Goal: Information Seeking & Learning: Check status

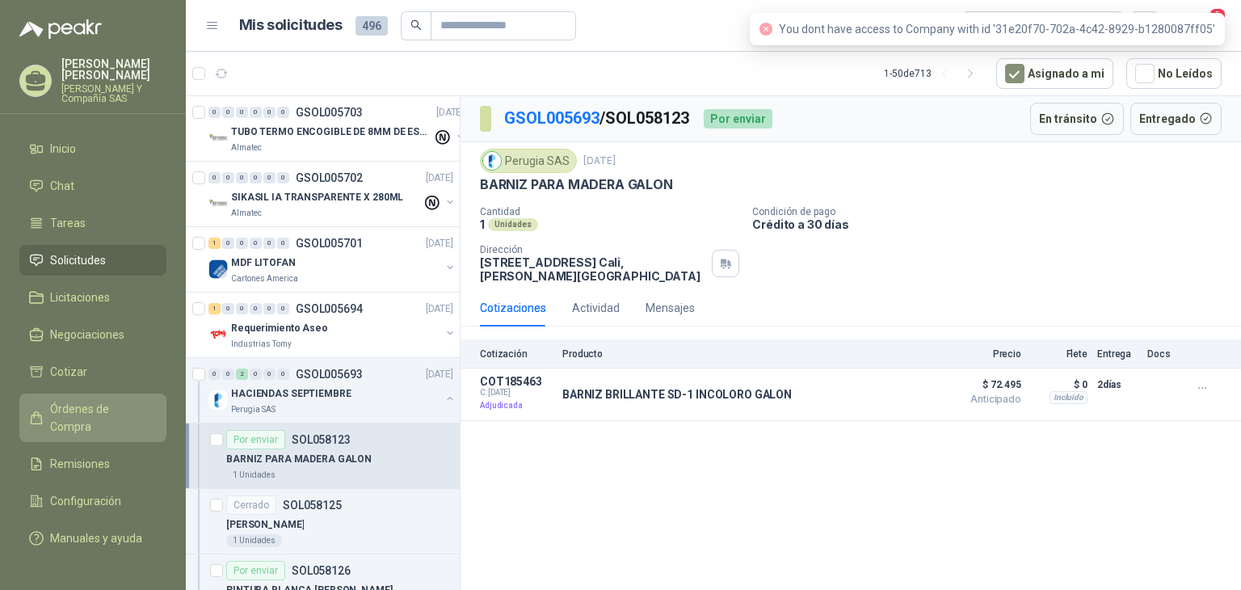
click at [99, 415] on span "Órdenes de Compra" at bounding box center [100, 418] width 101 height 36
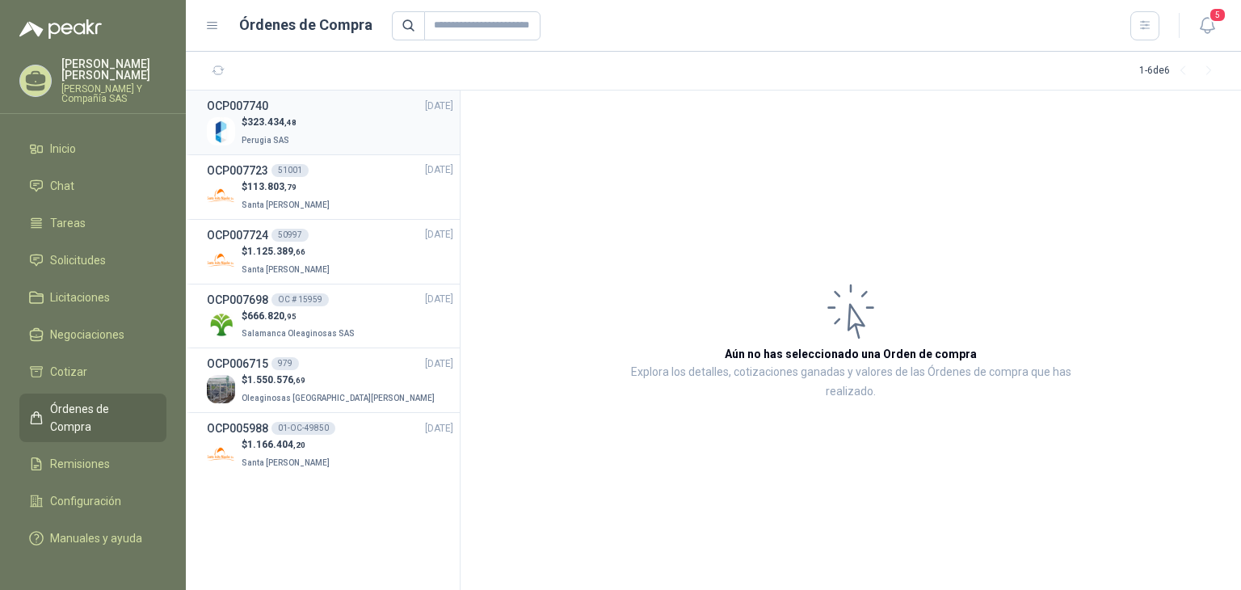
click at [262, 137] on span "Perugia SAS" at bounding box center [266, 140] width 48 height 9
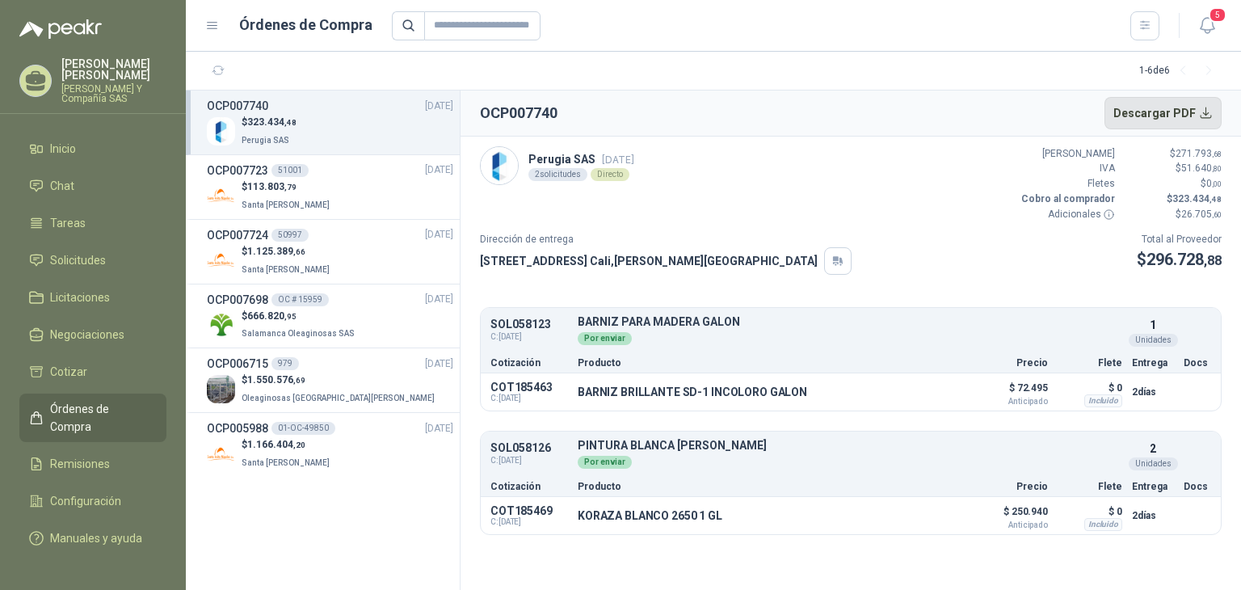
click at [1210, 112] on button "Descargar PDF" at bounding box center [1164, 113] width 118 height 32
click at [85, 251] on span "Solicitudes" at bounding box center [78, 260] width 56 height 18
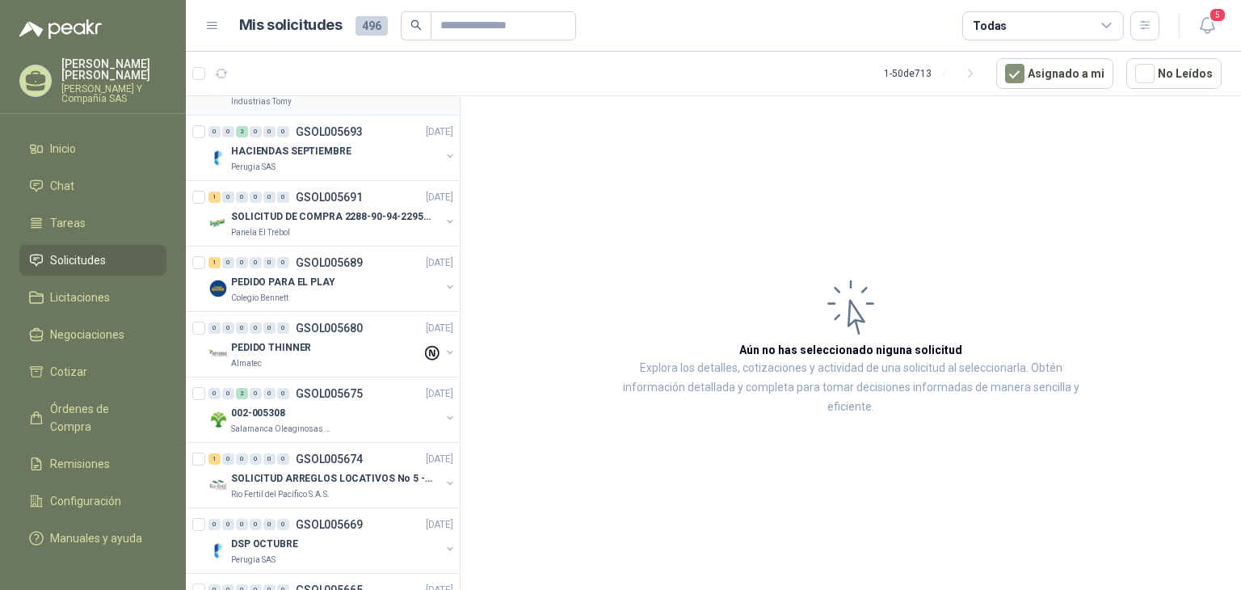
scroll to position [323, 0]
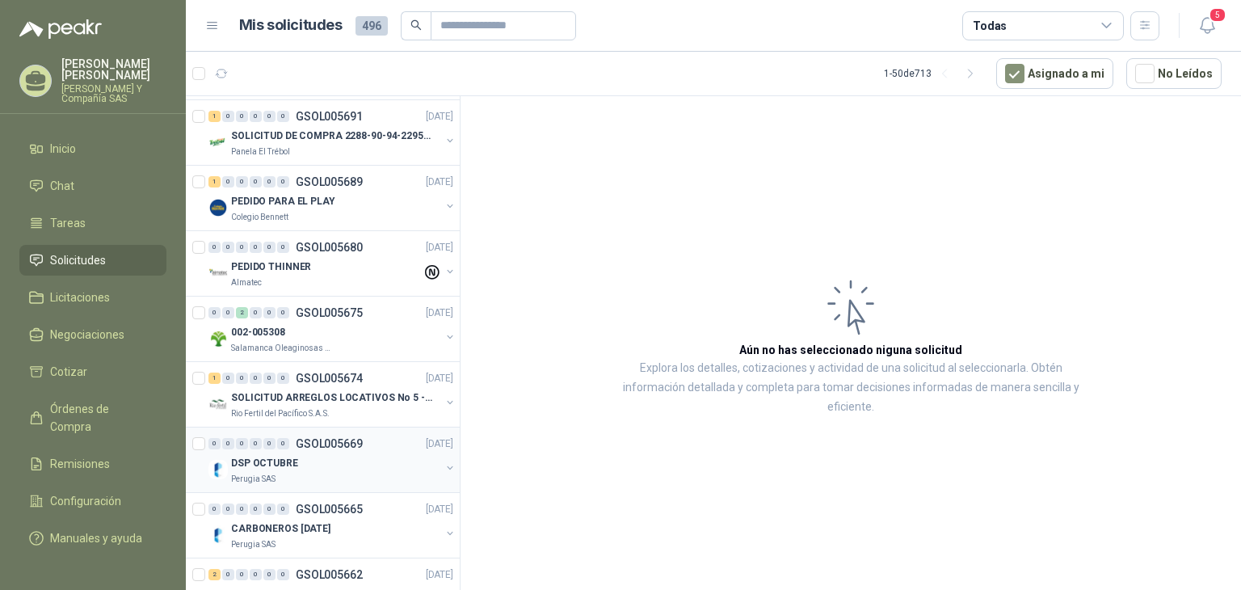
click at [278, 477] on div "Perugia SAS" at bounding box center [335, 479] width 209 height 13
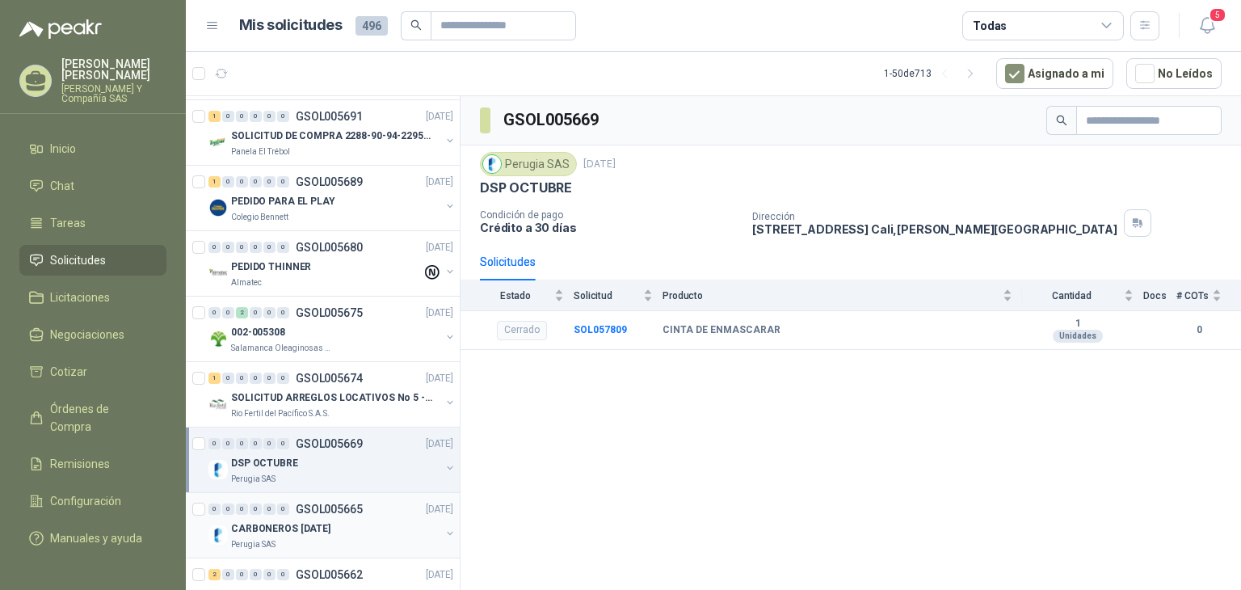
click at [343, 534] on div "CARBONEROS [DATE]" at bounding box center [335, 528] width 209 height 19
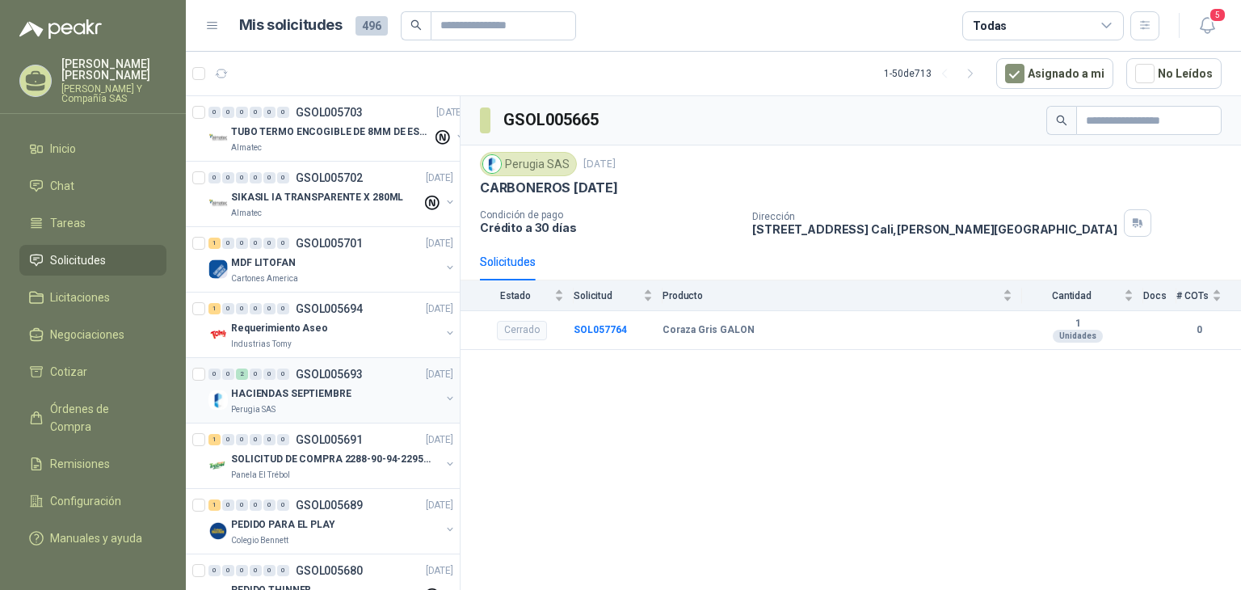
click at [356, 392] on div "HACIENDAS SEPTIEMBRE" at bounding box center [335, 393] width 209 height 19
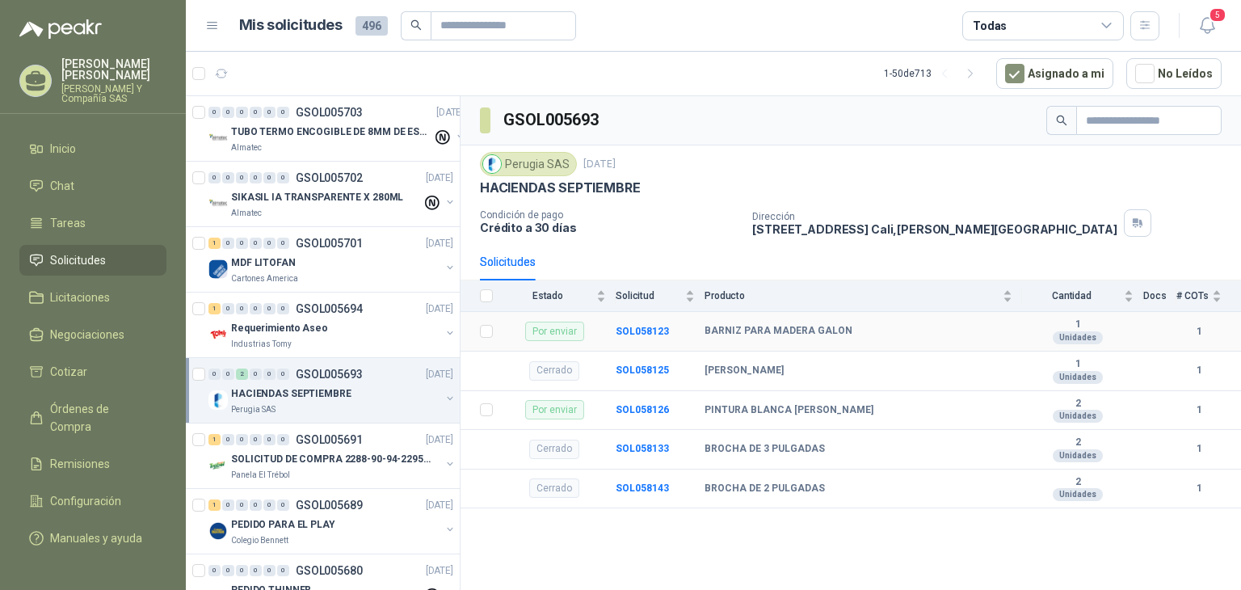
click at [840, 333] on b "BARNIZ PARA MADERA GALON" at bounding box center [779, 331] width 148 height 13
click at [636, 331] on b "SOL058123" at bounding box center [642, 331] width 53 height 11
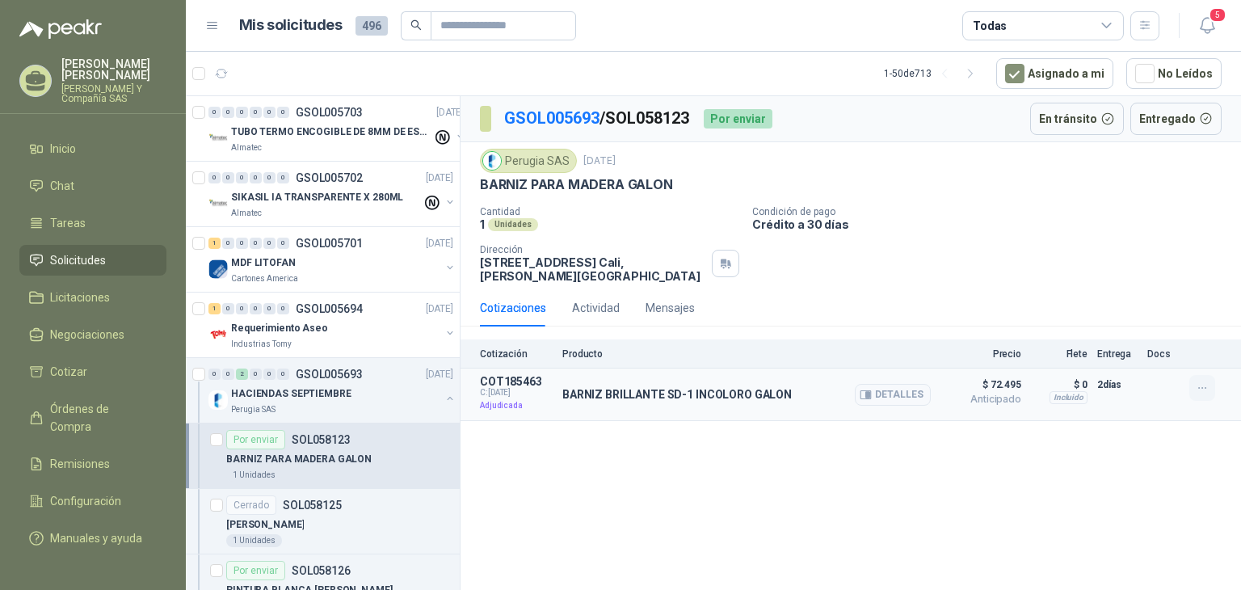
click at [1201, 392] on icon "button" at bounding box center [1203, 388] width 14 height 14
click at [878, 384] on button "Detalles" at bounding box center [893, 395] width 76 height 22
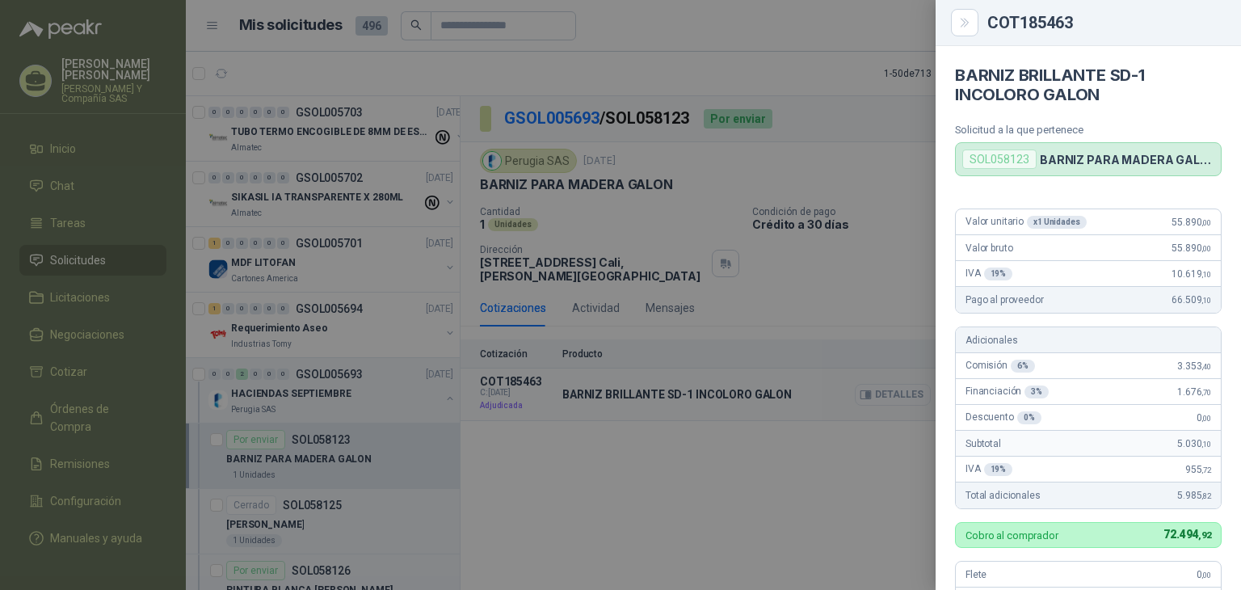
scroll to position [436, 0]
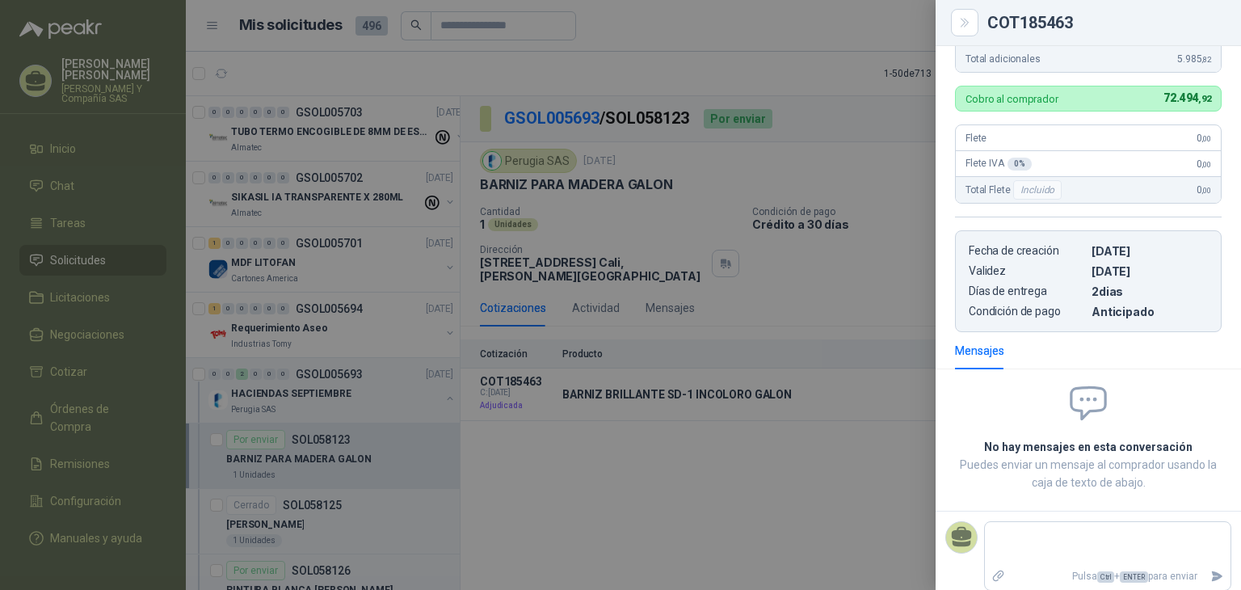
click at [678, 505] on div at bounding box center [620, 295] width 1241 height 590
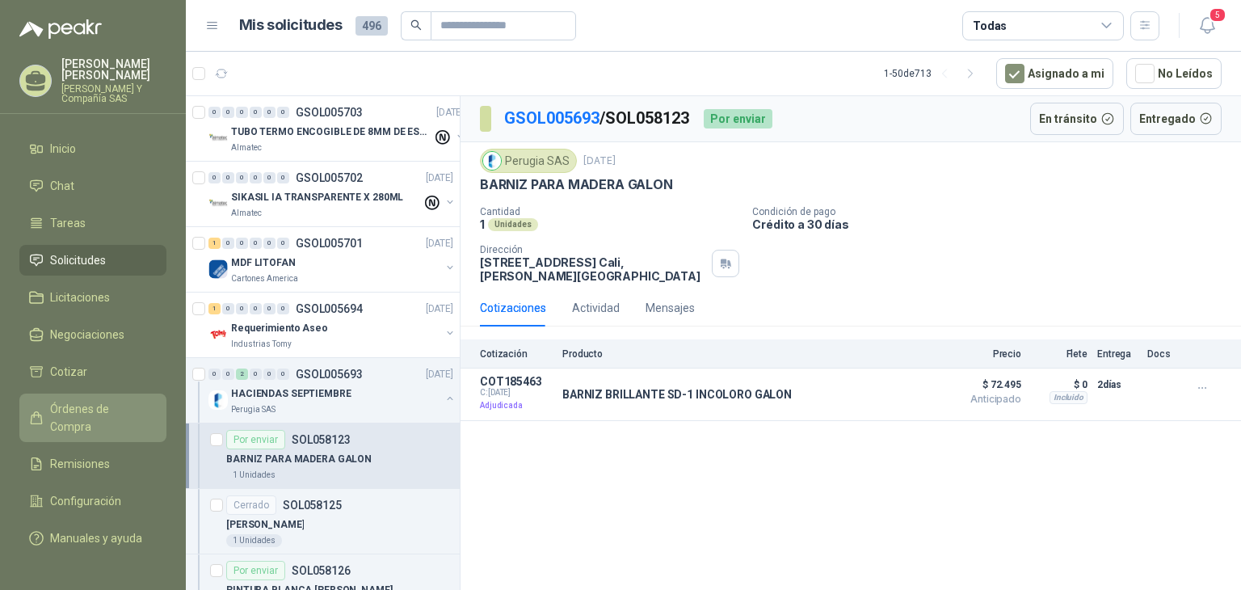
click at [58, 400] on span "Órdenes de Compra" at bounding box center [100, 418] width 101 height 36
